Goal: Transaction & Acquisition: Book appointment/travel/reservation

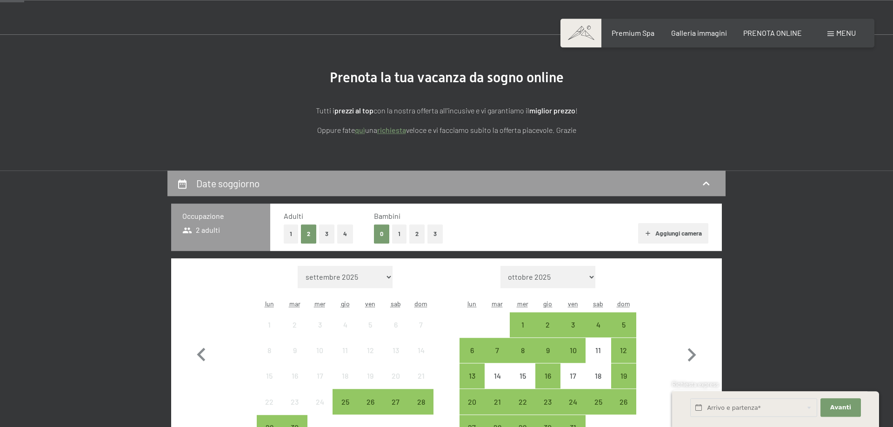
scroll to position [95, 0]
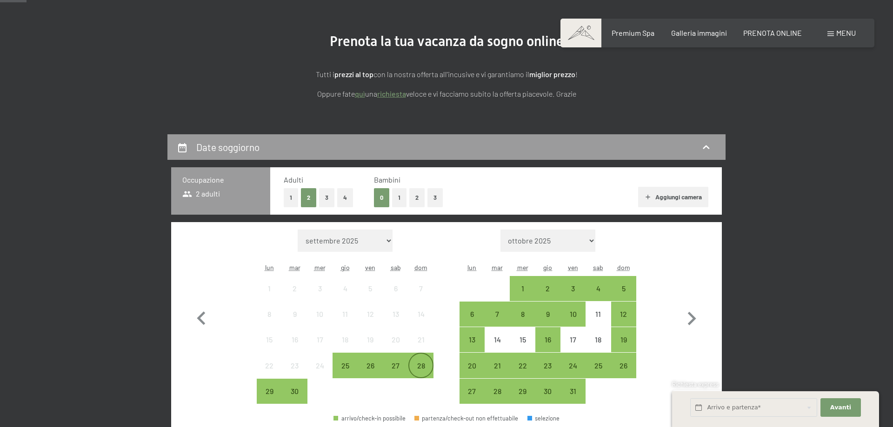
click at [429, 364] on div "28" at bounding box center [420, 373] width 23 height 23
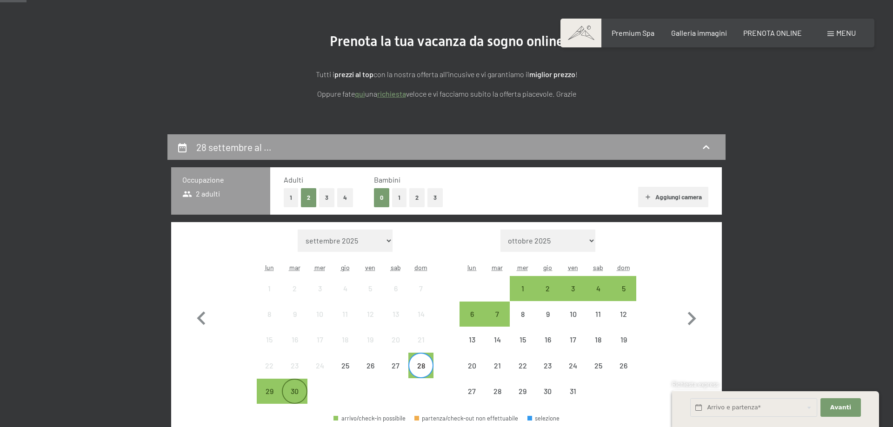
click at [302, 390] on div "30" at bounding box center [294, 399] width 23 height 23
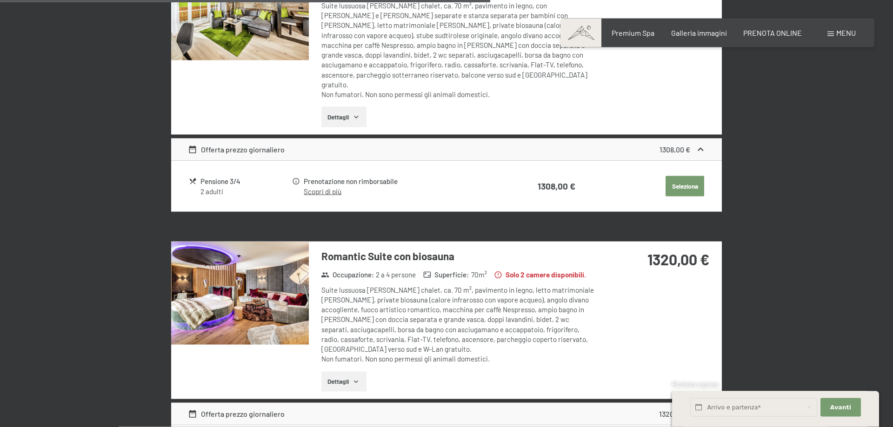
scroll to position [1613, 0]
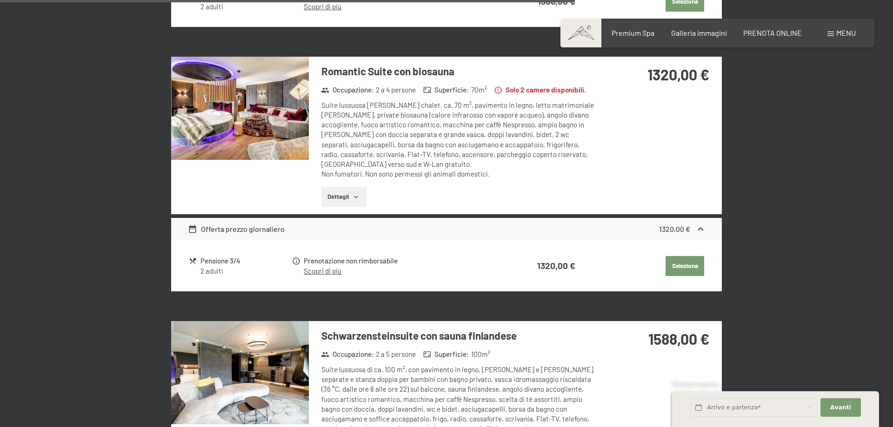
click at [262, 115] on img at bounding box center [240, 108] width 138 height 103
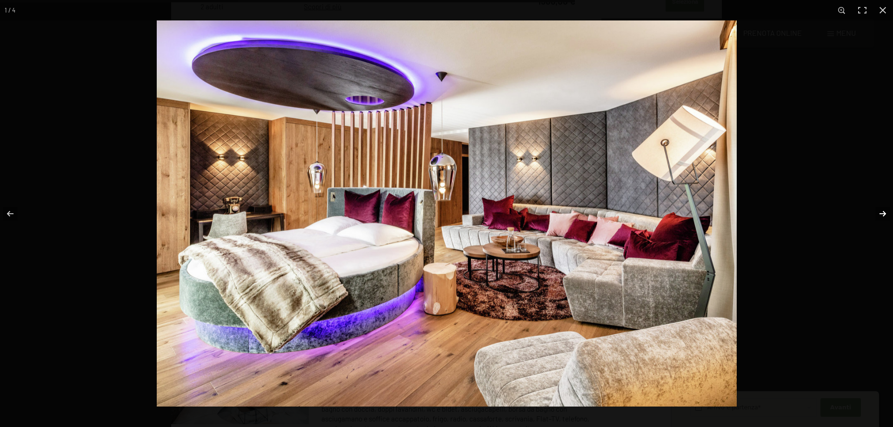
click at [882, 213] on button "button" at bounding box center [876, 214] width 33 height 47
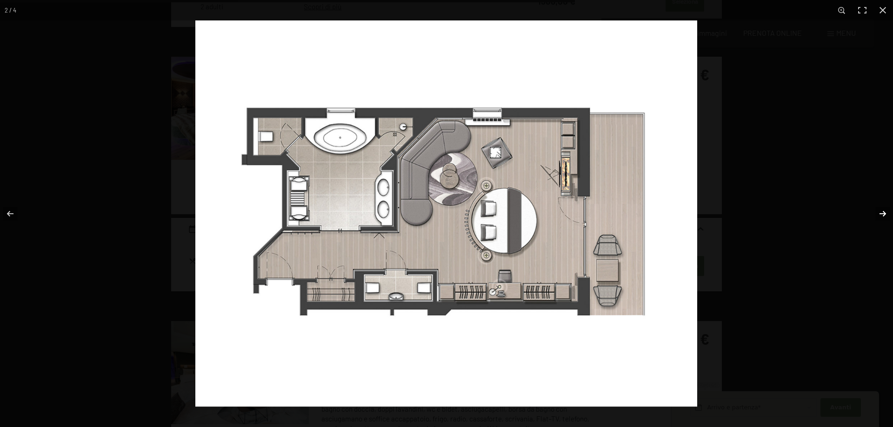
click at [878, 213] on button "button" at bounding box center [876, 214] width 33 height 47
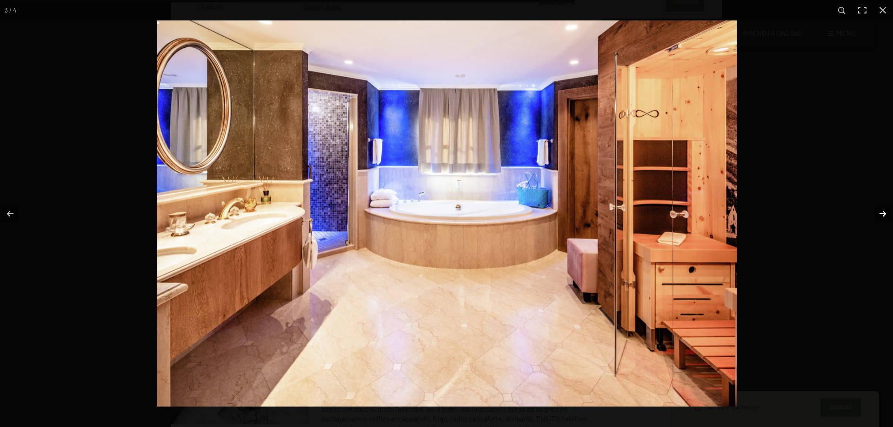
click at [877, 212] on button "button" at bounding box center [876, 214] width 33 height 47
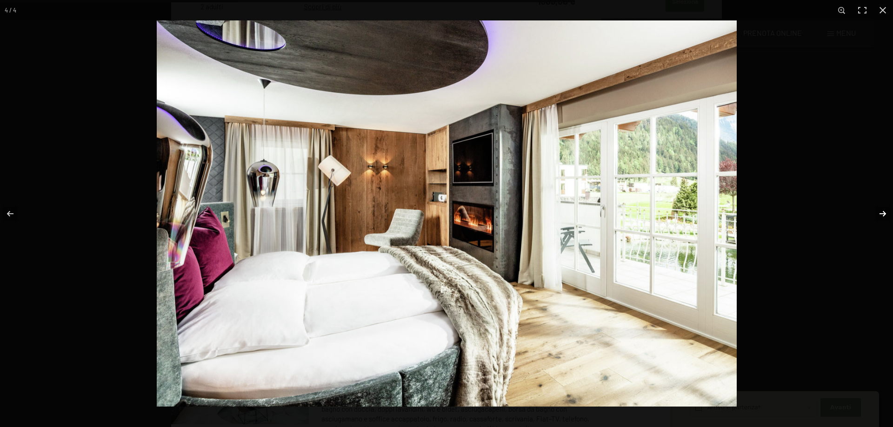
click at [877, 212] on button "button" at bounding box center [876, 214] width 33 height 47
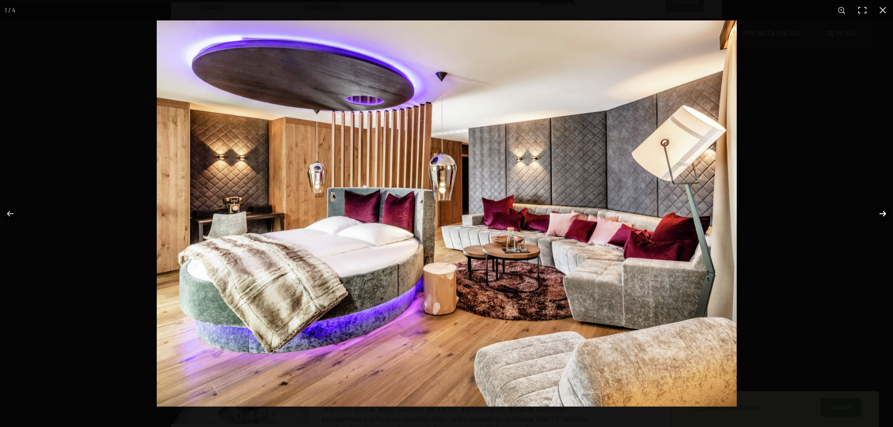
click at [877, 212] on button "button" at bounding box center [876, 214] width 33 height 47
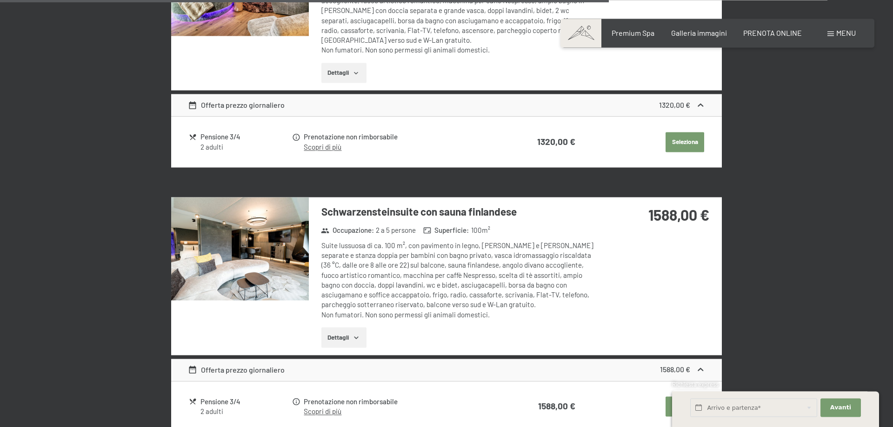
scroll to position [1708, 0]
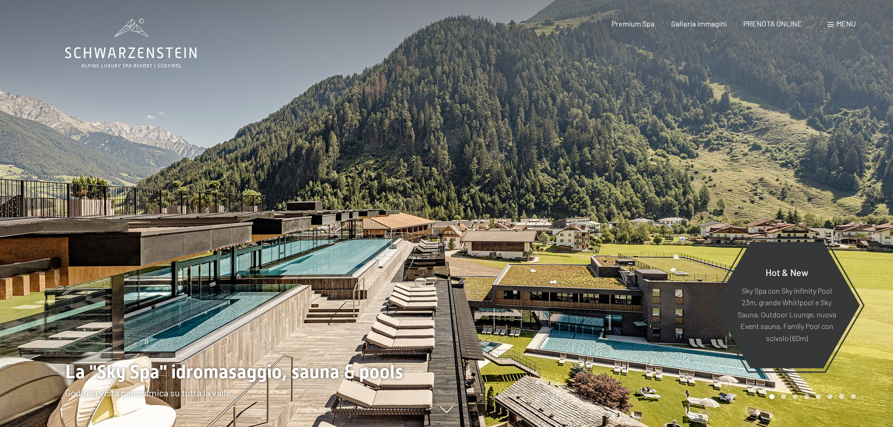
click at [844, 21] on span "Menu" at bounding box center [846, 23] width 20 height 9
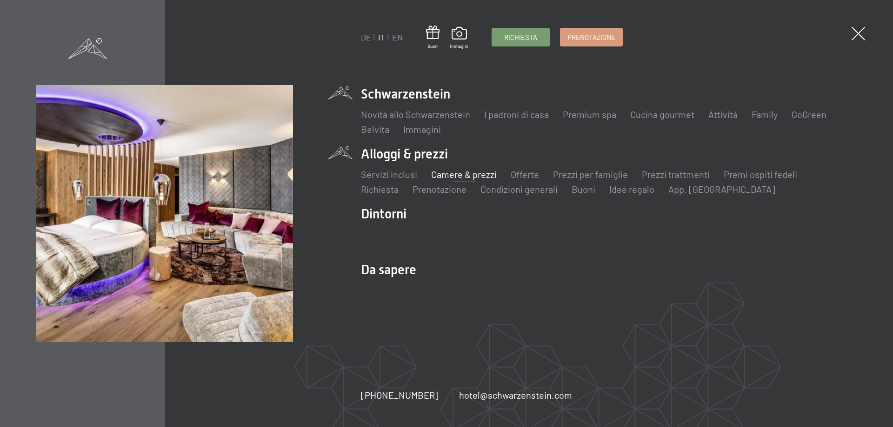
click at [473, 174] on link "Camere & prezzi" at bounding box center [464, 174] width 66 height 11
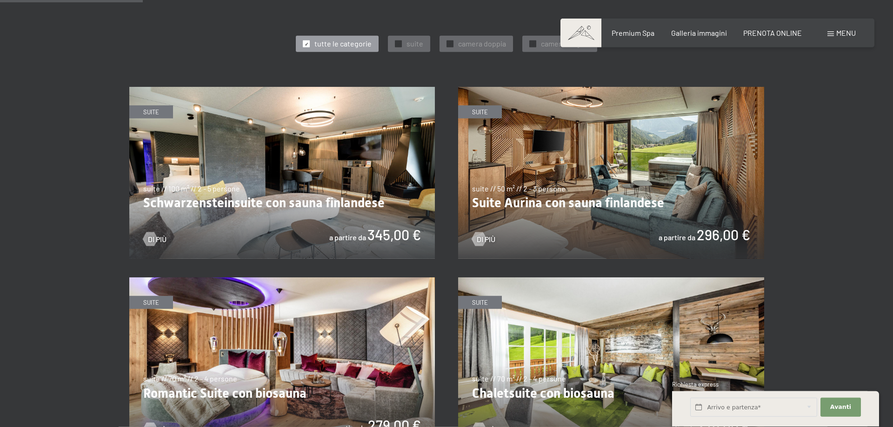
scroll to position [569, 0]
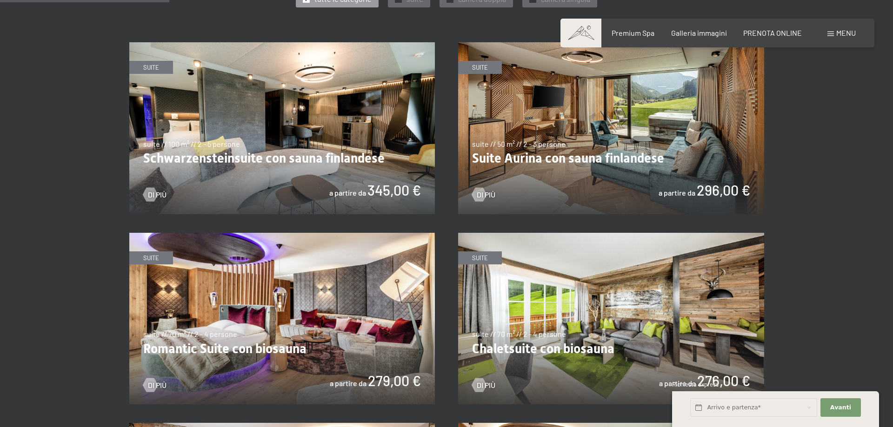
click at [575, 164] on img at bounding box center [611, 128] width 306 height 172
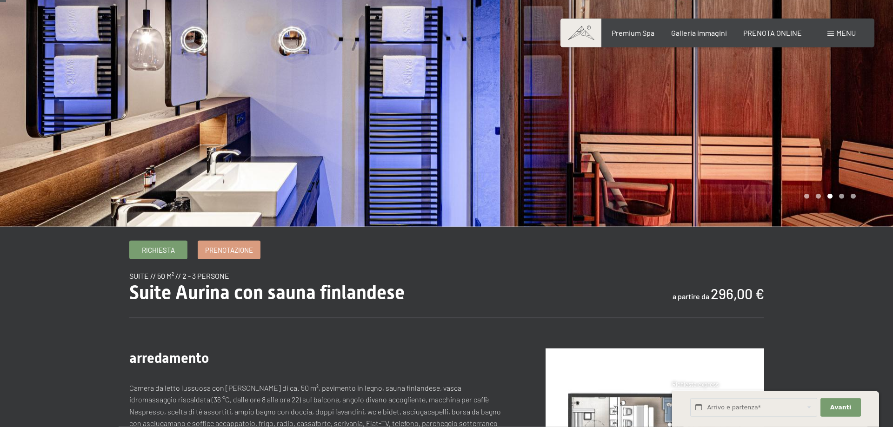
scroll to position [95, 0]
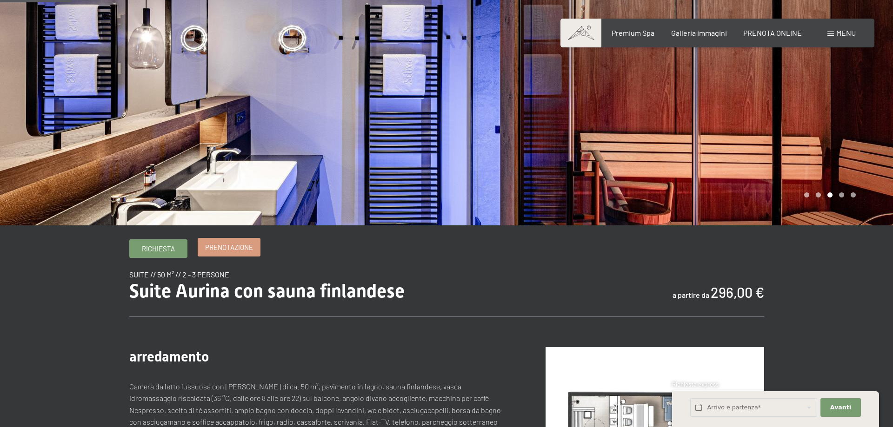
click at [239, 249] on span "Prenotazione" at bounding box center [229, 248] width 48 height 10
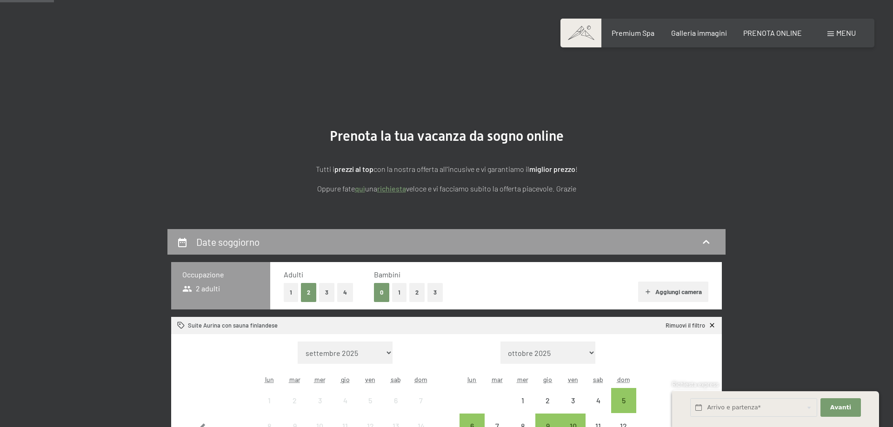
scroll to position [190, 0]
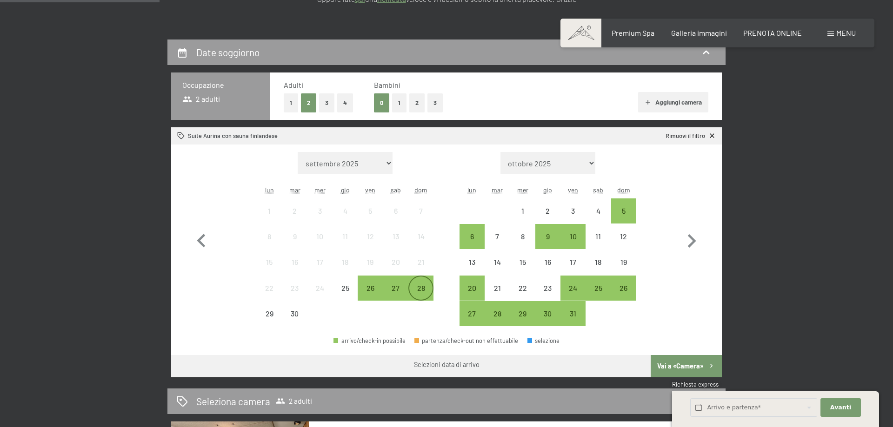
click at [418, 290] on div "28" at bounding box center [420, 296] width 23 height 23
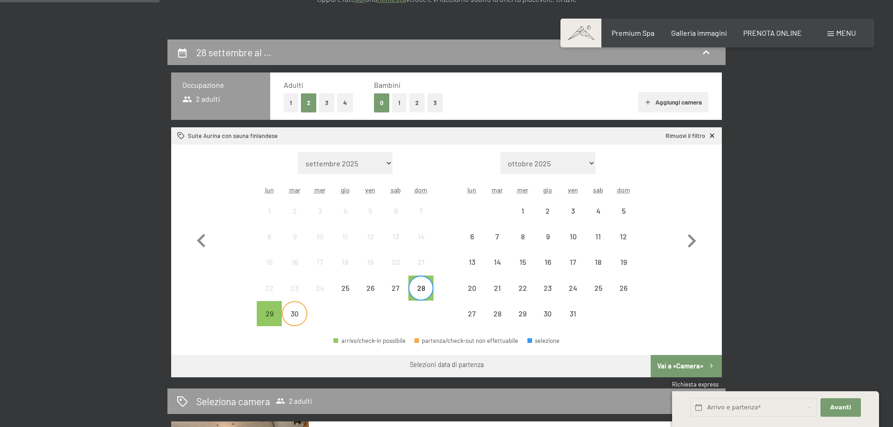
click at [299, 316] on div "30" at bounding box center [294, 321] width 23 height 23
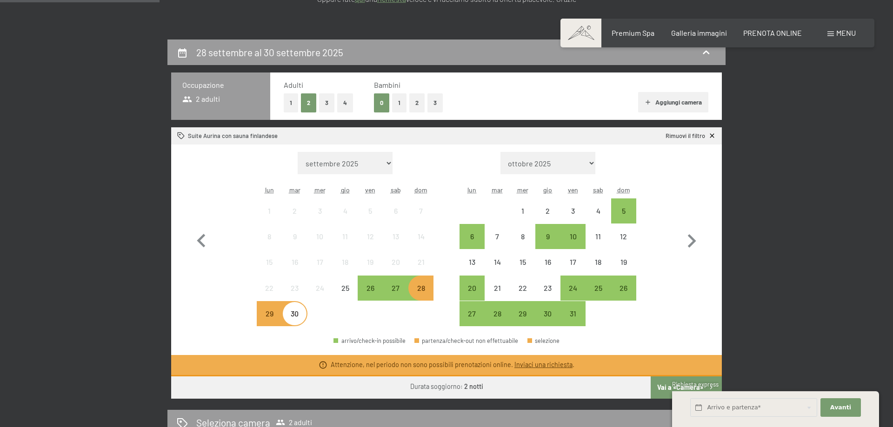
click at [431, 287] on div "28" at bounding box center [420, 296] width 23 height 23
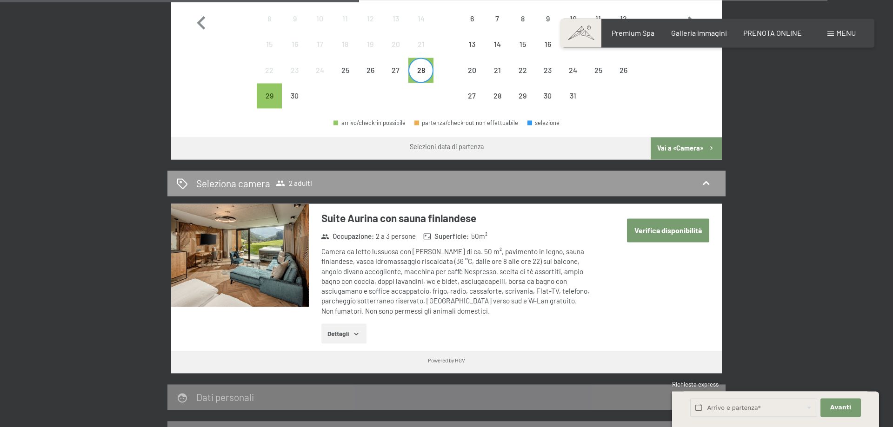
scroll to position [427, 0]
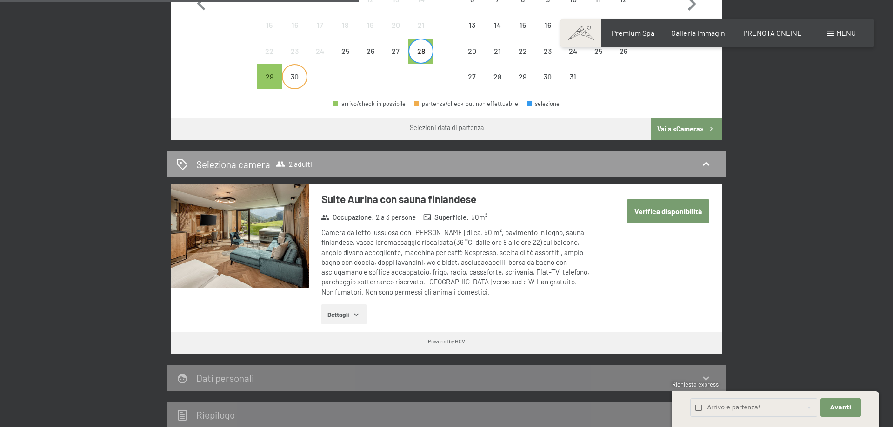
click at [290, 81] on div "30" at bounding box center [294, 84] width 23 height 23
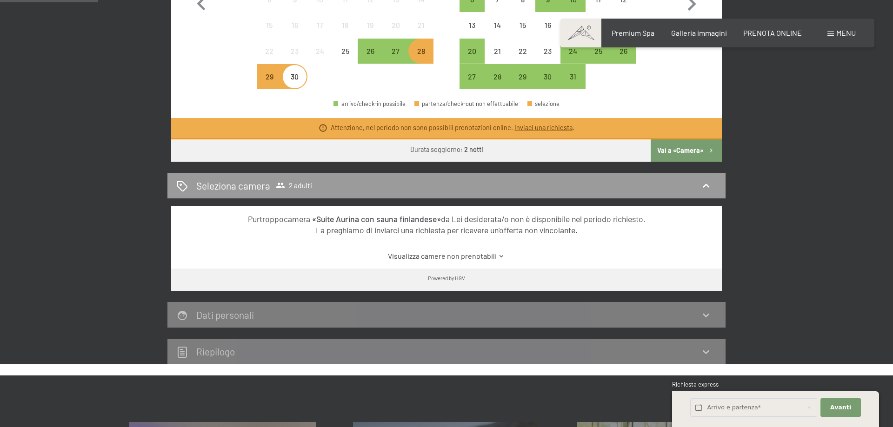
scroll to position [0, 0]
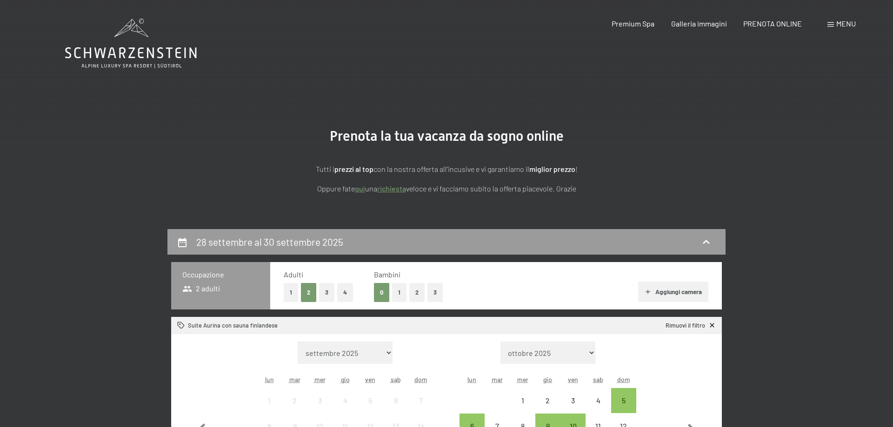
click at [137, 41] on icon at bounding box center [131, 44] width 132 height 50
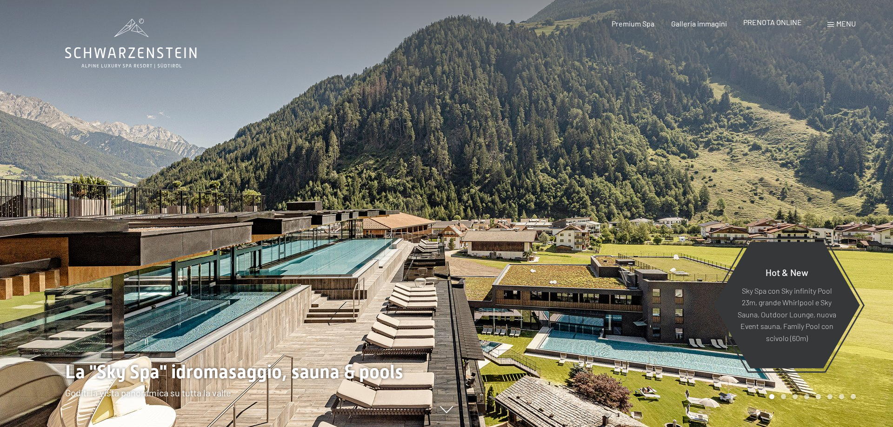
click at [777, 20] on span "PRENOTA ONLINE" at bounding box center [772, 22] width 59 height 9
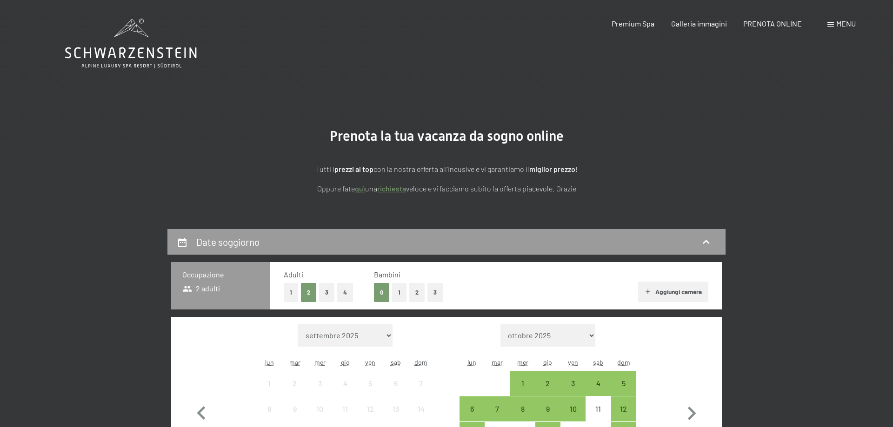
click at [833, 28] on div "Menu" at bounding box center [841, 24] width 28 height 10
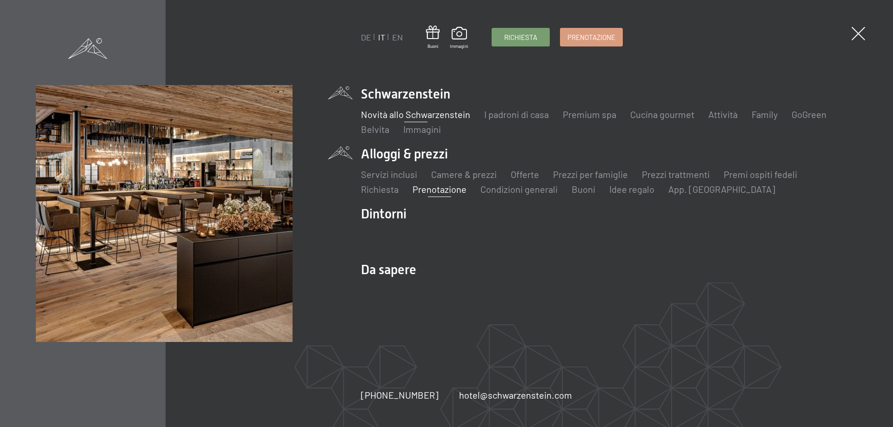
click at [421, 115] on link "Novità allo Schwarzenstein" at bounding box center [415, 114] width 109 height 11
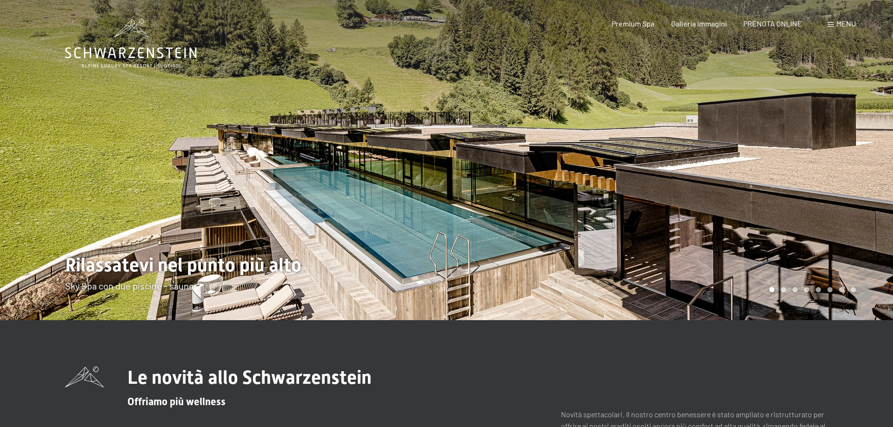
click at [862, 190] on div at bounding box center [669, 160] width 446 height 320
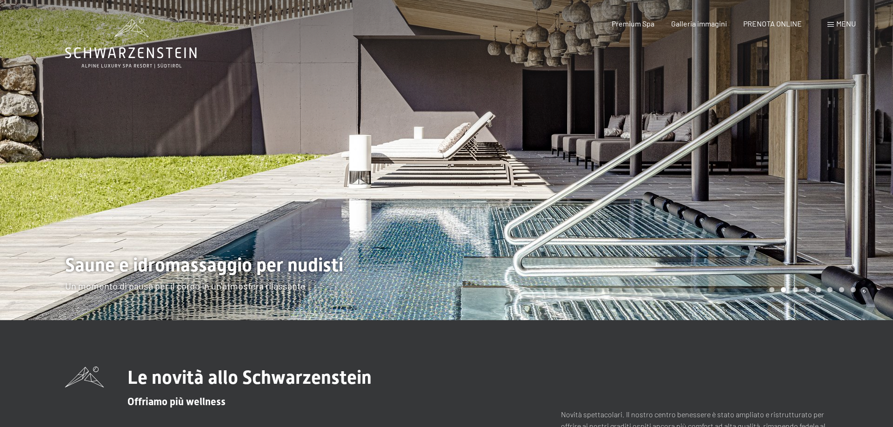
click at [858, 176] on div at bounding box center [669, 160] width 446 height 320
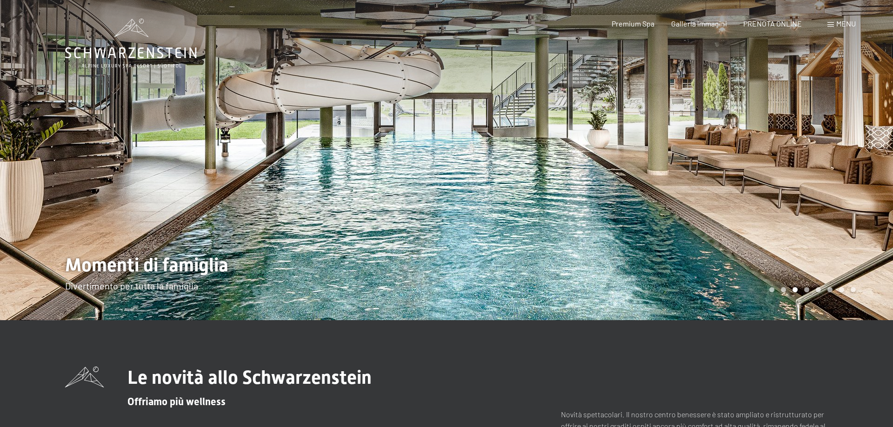
click at [849, 186] on div at bounding box center [669, 160] width 446 height 320
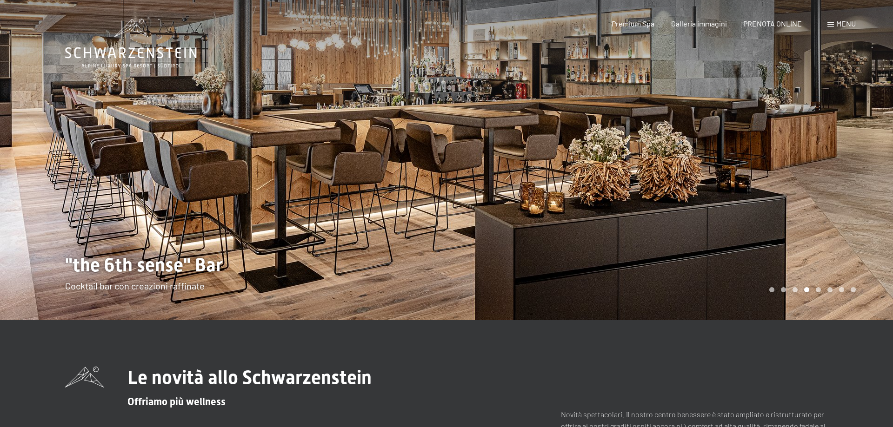
click at [855, 167] on div at bounding box center [669, 160] width 446 height 320
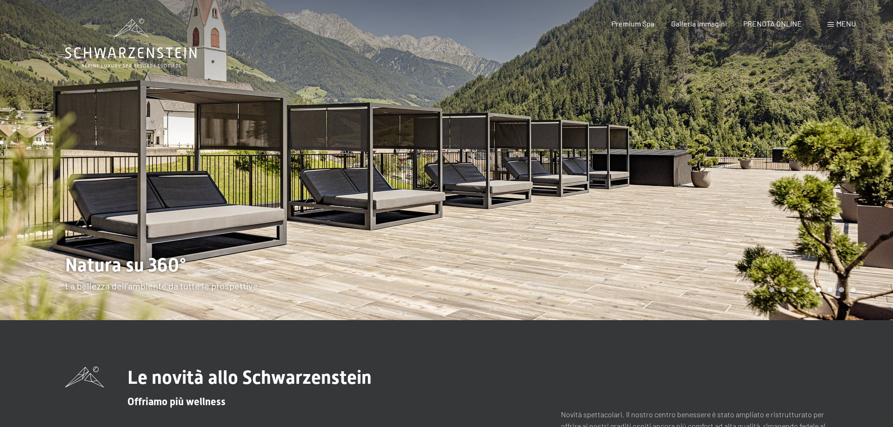
click at [855, 167] on div at bounding box center [669, 160] width 446 height 320
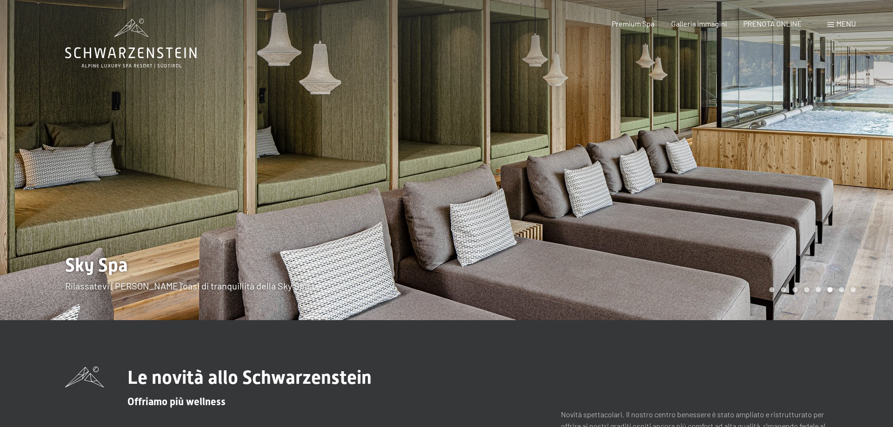
click at [855, 167] on div at bounding box center [669, 160] width 446 height 320
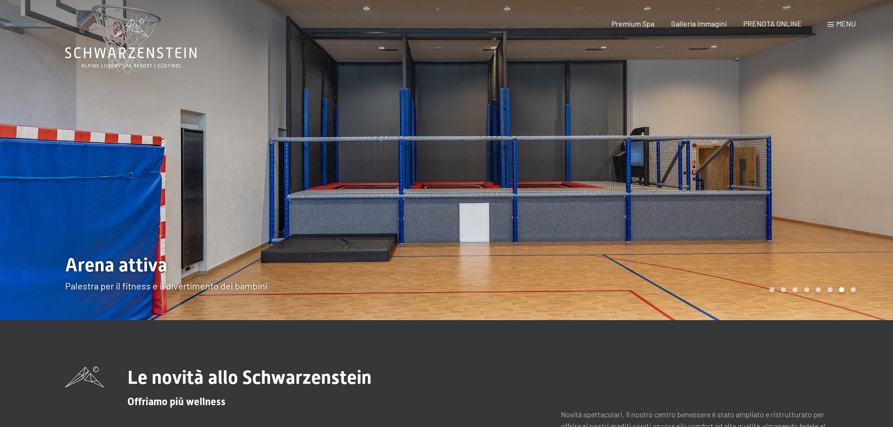
click at [855, 167] on div at bounding box center [669, 160] width 446 height 320
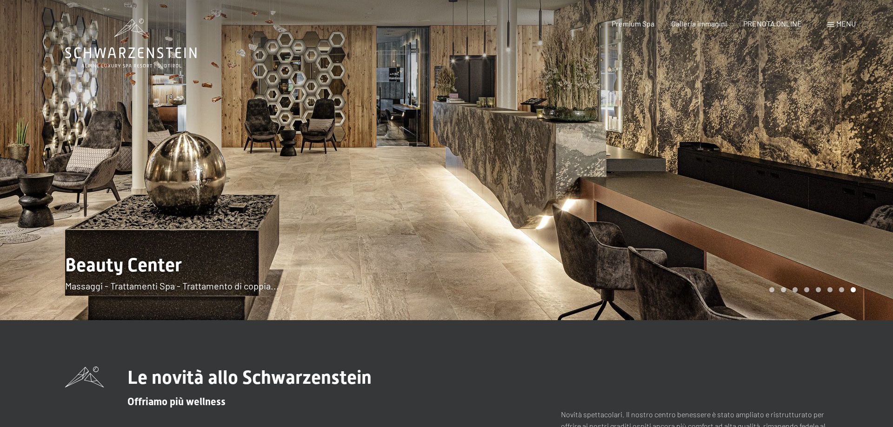
click at [853, 136] on div at bounding box center [669, 160] width 446 height 320
